Goal: Communication & Community: Answer question/provide support

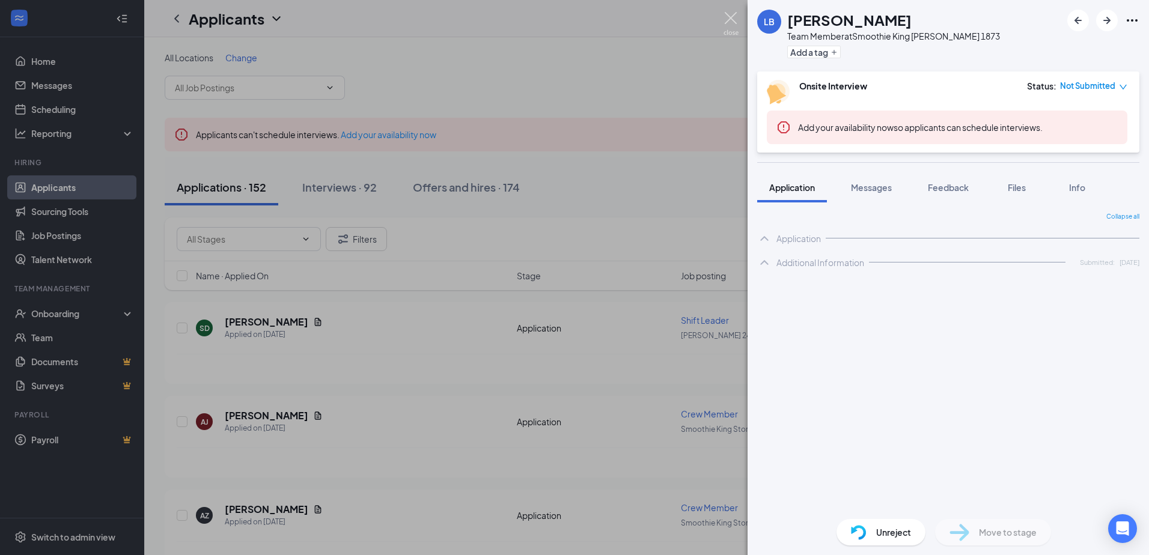
click at [730, 17] on img at bounding box center [731, 23] width 15 height 23
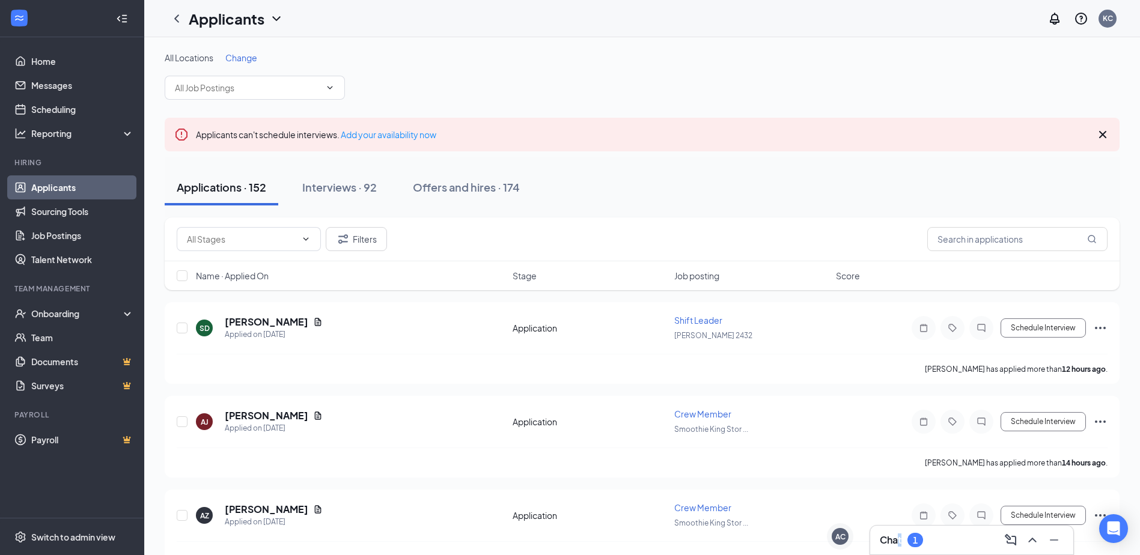
click at [903, 540] on div "Chat 1" at bounding box center [901, 540] width 43 height 14
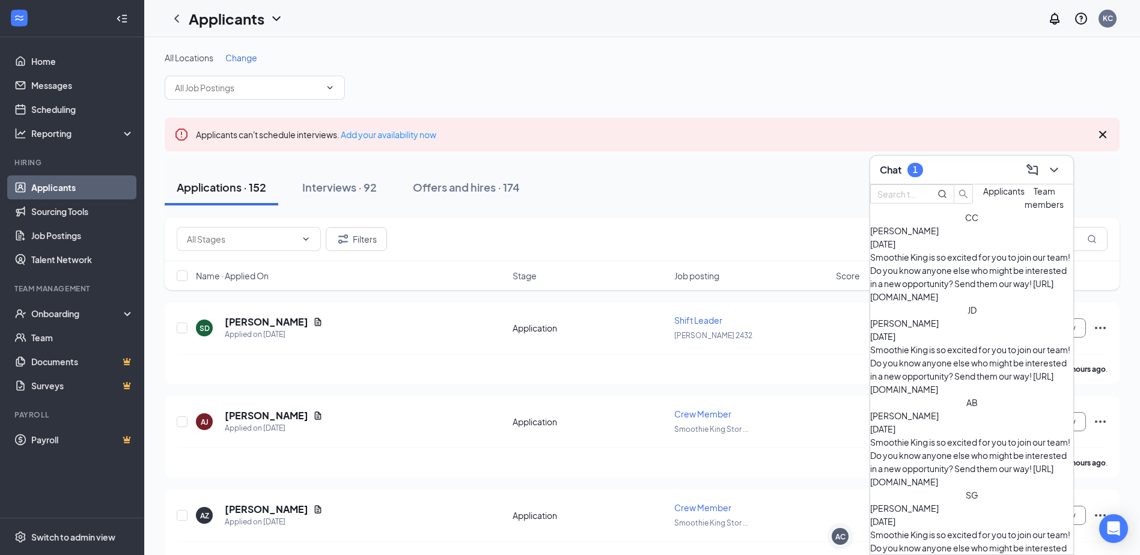
click at [980, 251] on div "[PERSON_NAME] [DATE]" at bounding box center [971, 237] width 203 height 26
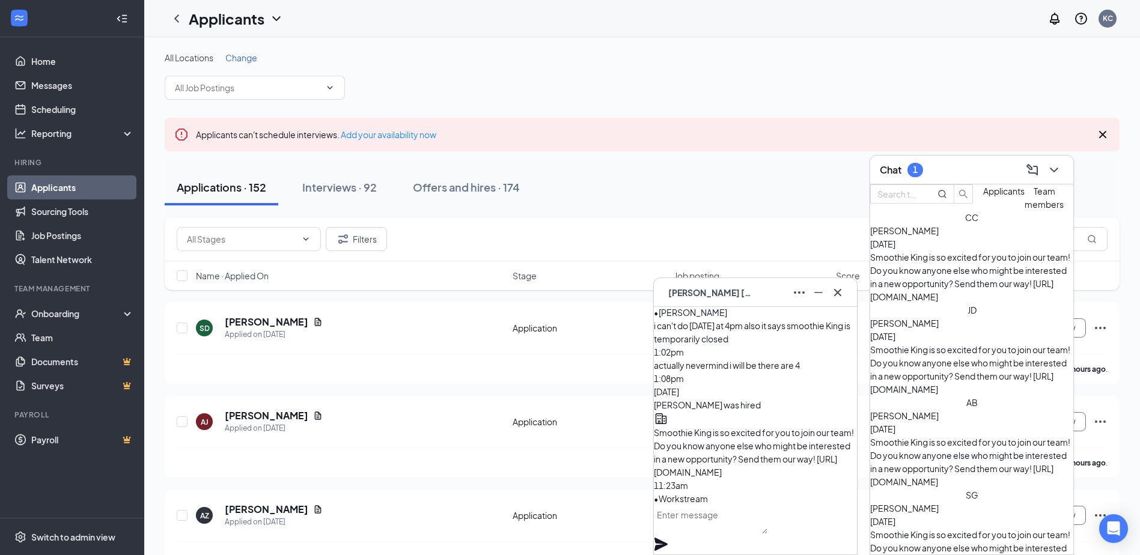
click at [927, 177] on div "Chat 1" at bounding box center [972, 170] width 184 height 19
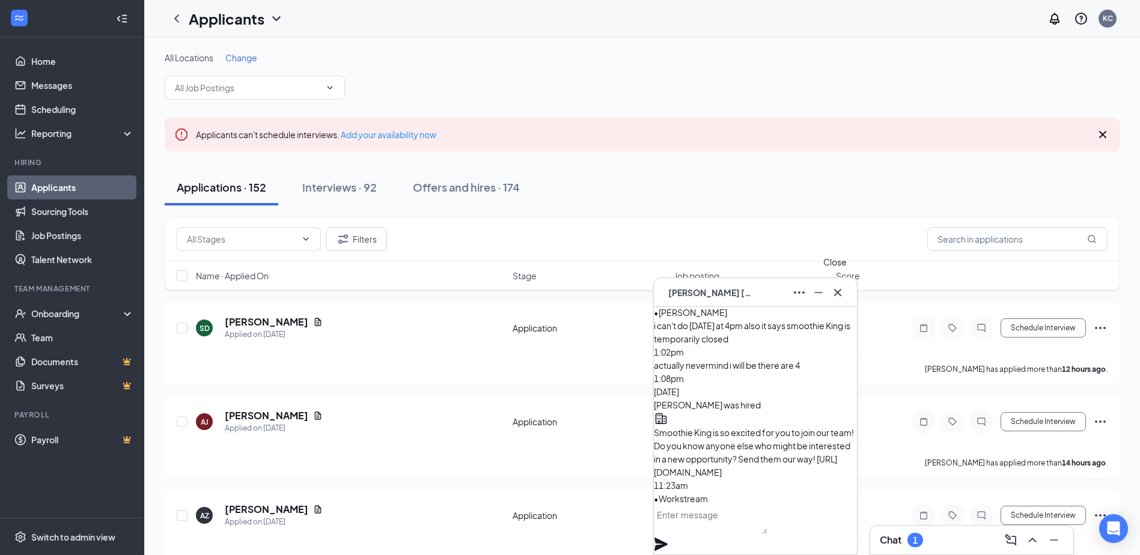
click at [843, 293] on icon "Cross" at bounding box center [838, 293] width 14 height 14
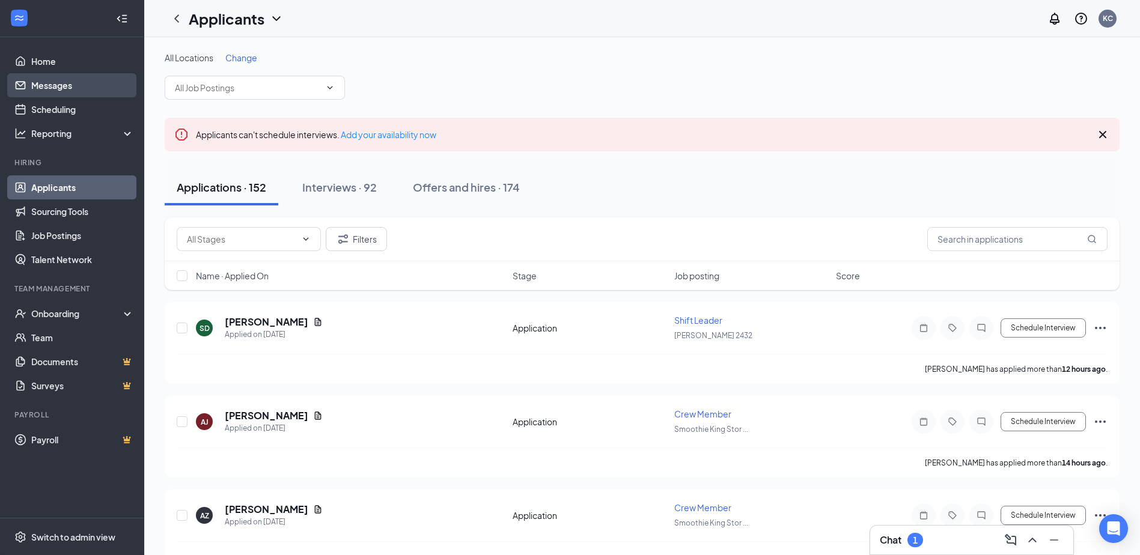
click at [58, 87] on link "Messages" at bounding box center [82, 85] width 103 height 24
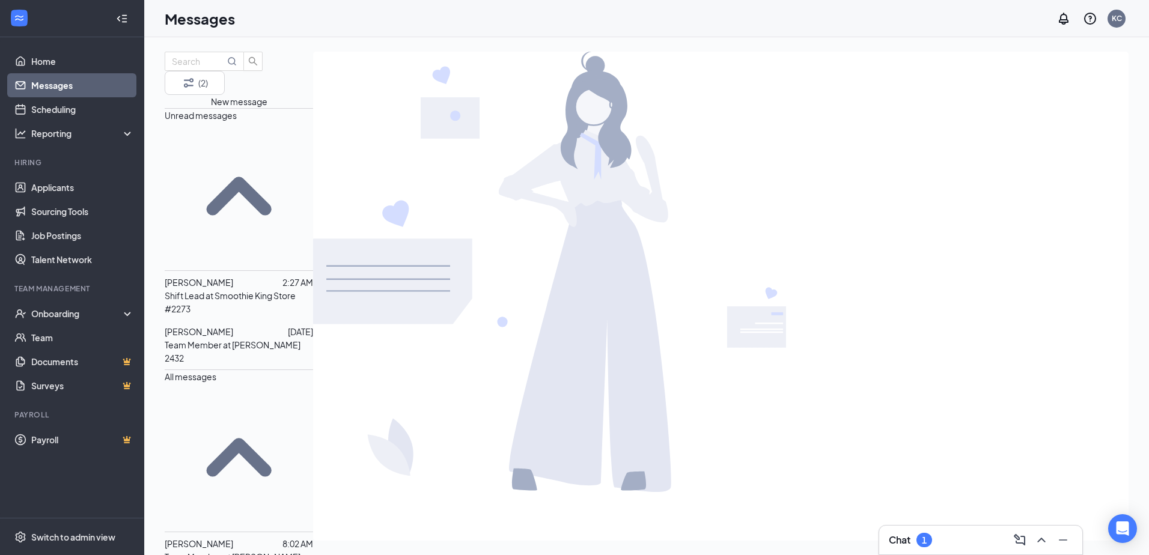
click at [236, 289] on p "Shift Lead at Smoothie King Store #2273" at bounding box center [239, 302] width 148 height 26
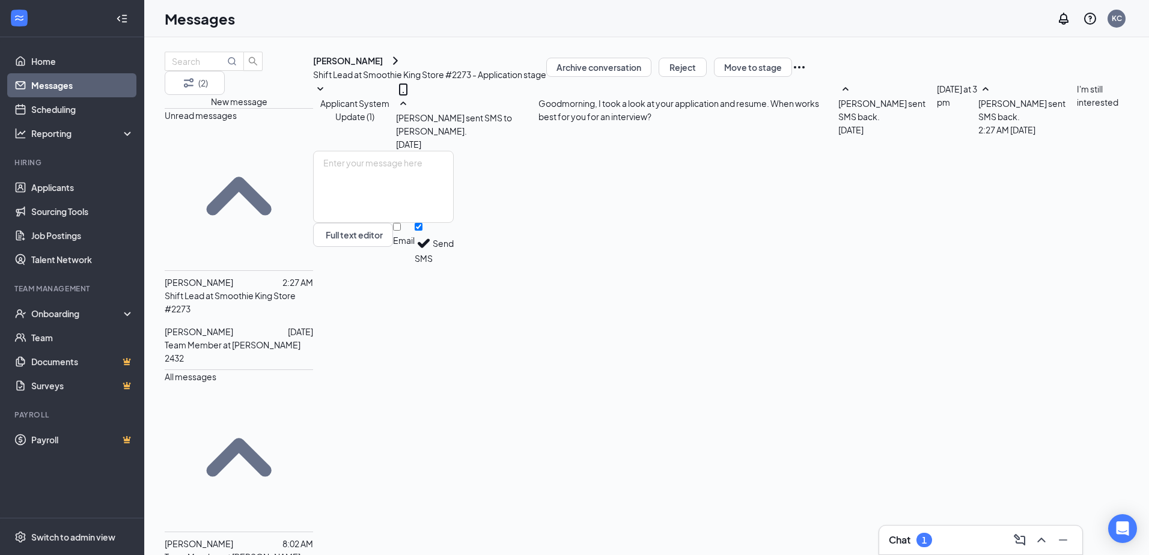
click at [273, 325] on div at bounding box center [260, 331] width 55 height 13
